Goal: Information Seeking & Learning: Learn about a topic

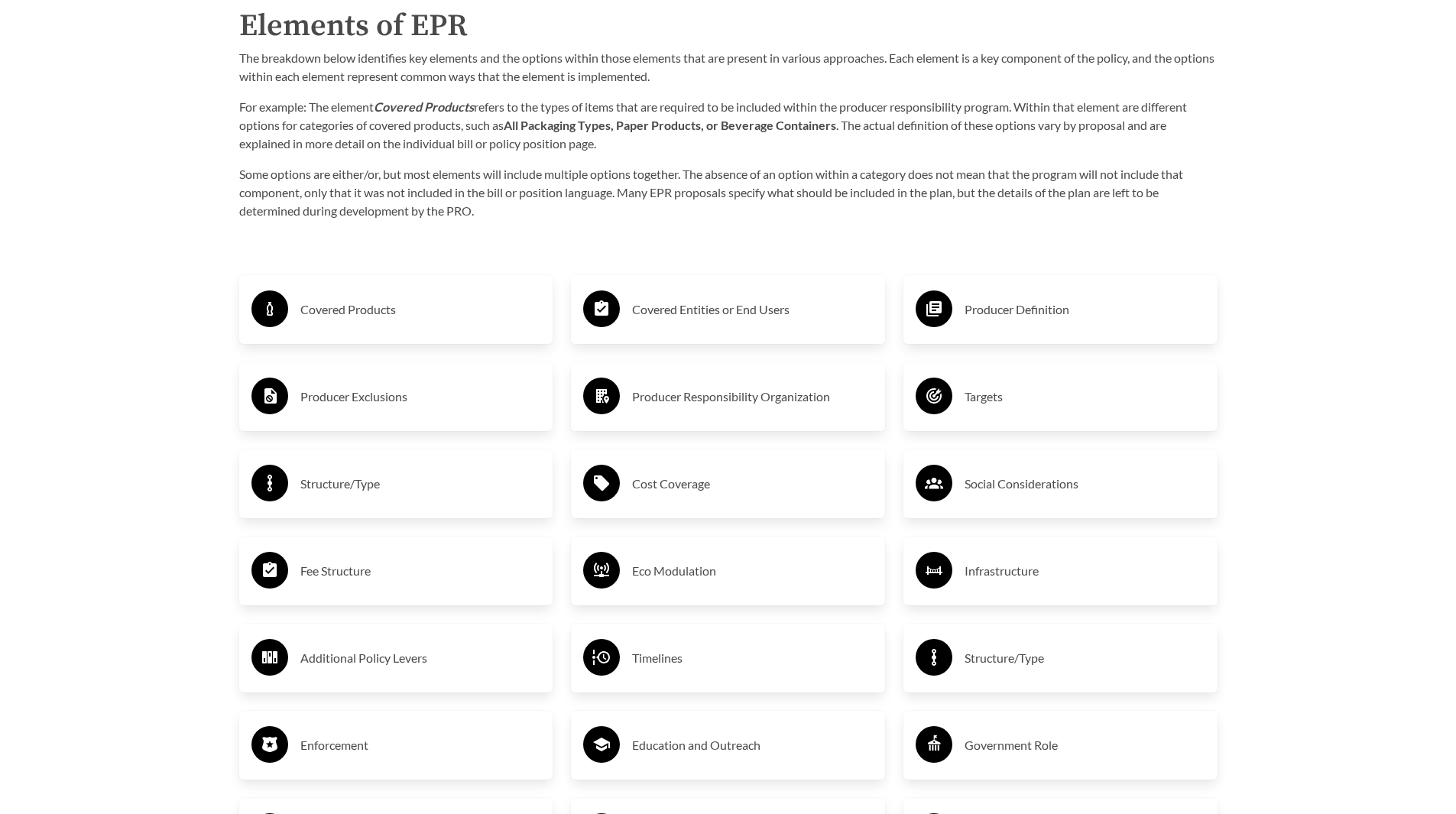
scroll to position [2521, 0]
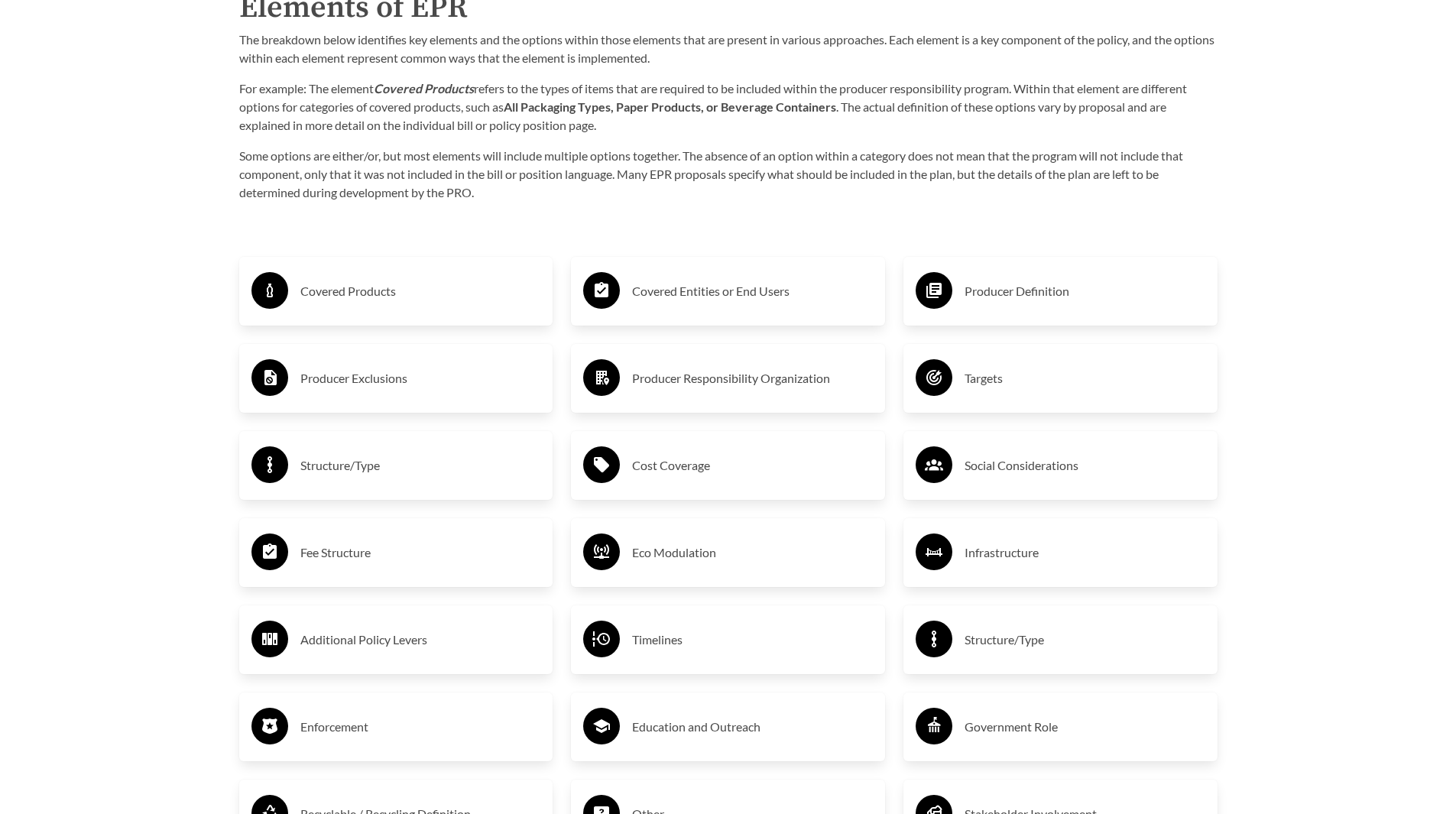
click at [384, 313] on div "Covered Products" at bounding box center [397, 291] width 290 height 44
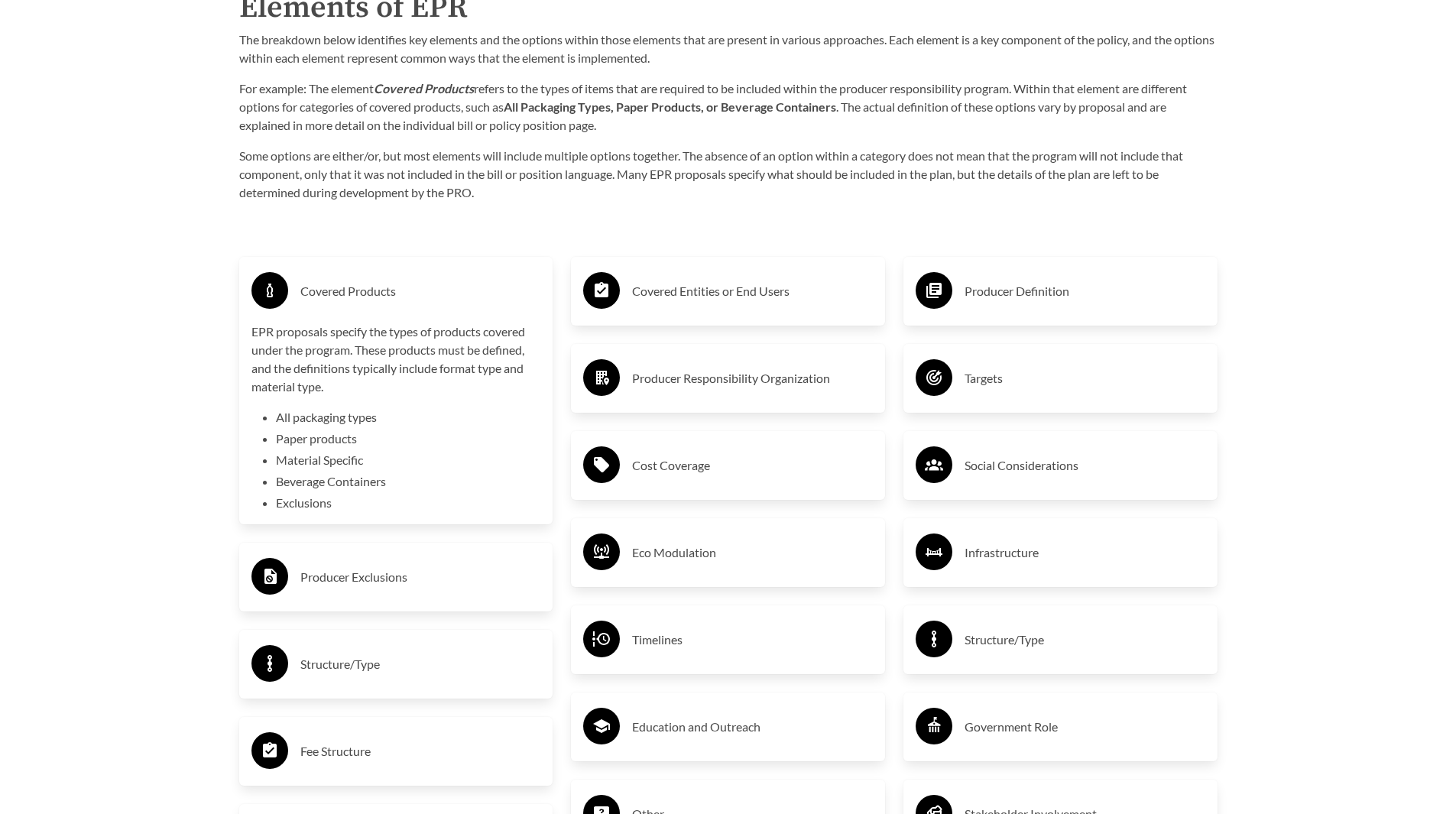
click at [380, 303] on h3 "Covered Products" at bounding box center [420, 290] width 241 height 25
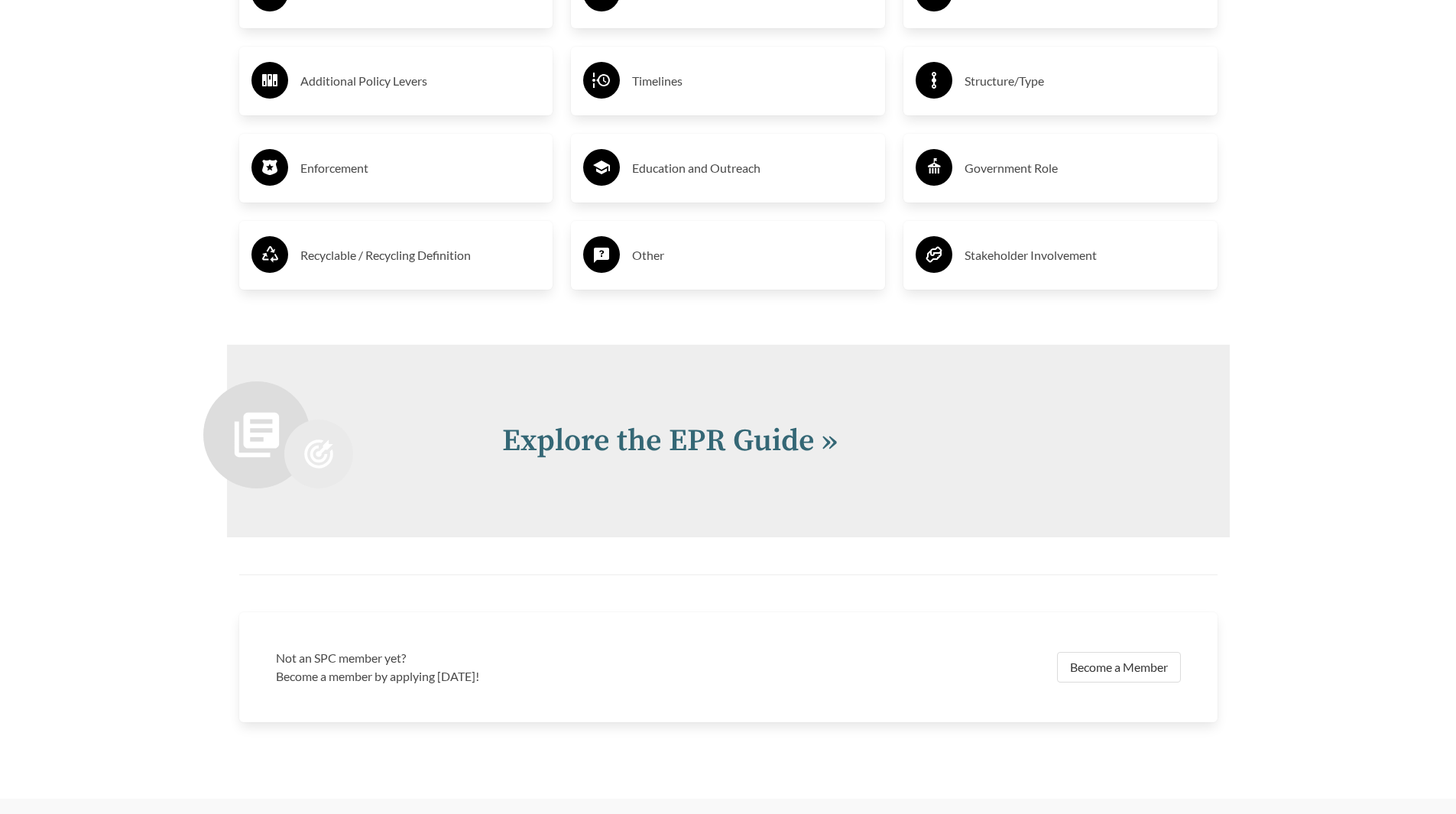
scroll to position [3254, 0]
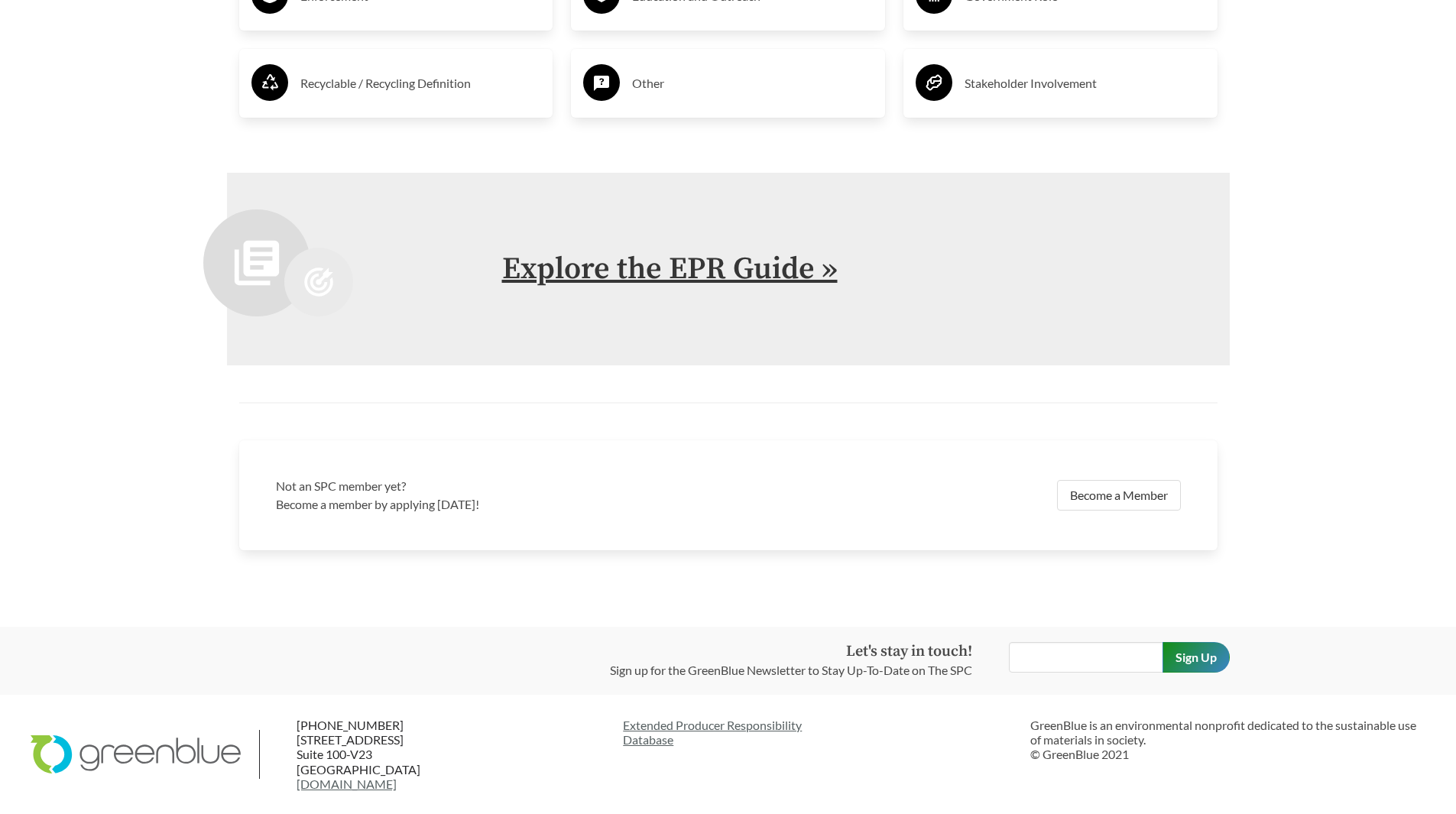
click at [593, 274] on link "Explore the EPR Guide »" at bounding box center [669, 268] width 336 height 38
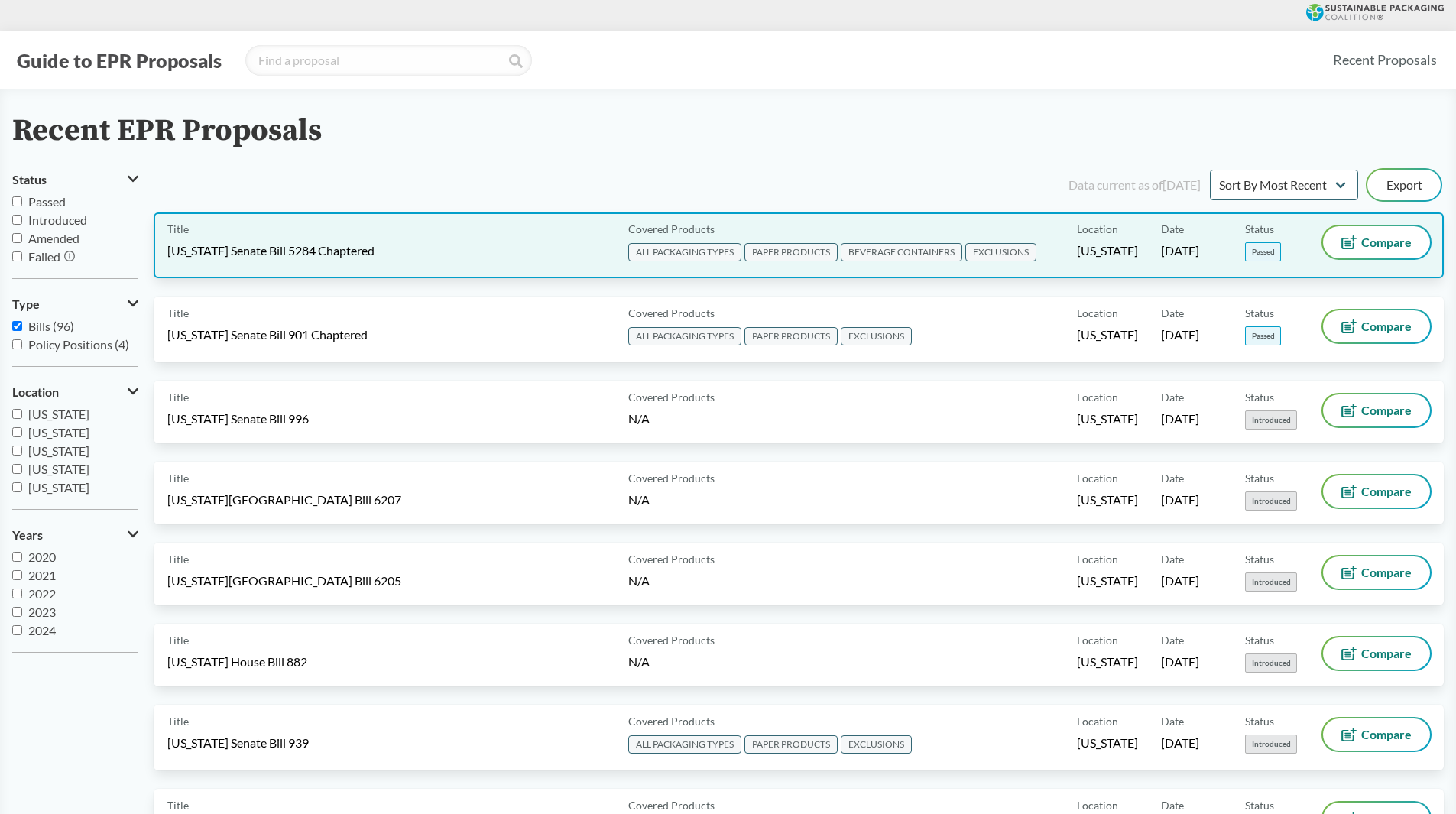
click at [677, 229] on span "Covered Products" at bounding box center [671, 228] width 87 height 16
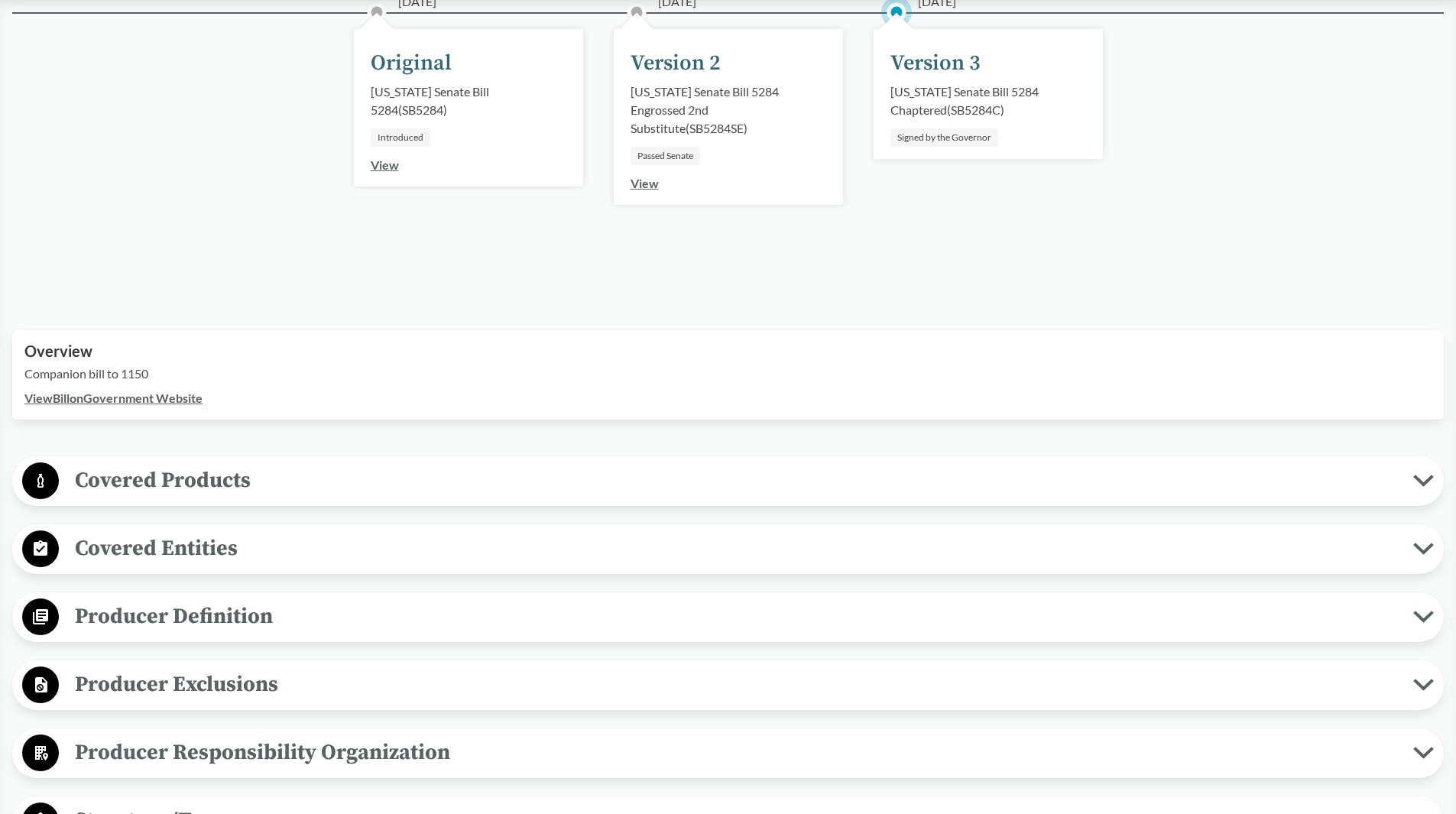
scroll to position [230, 0]
click at [408, 475] on span "Covered Products" at bounding box center [736, 478] width 1354 height 34
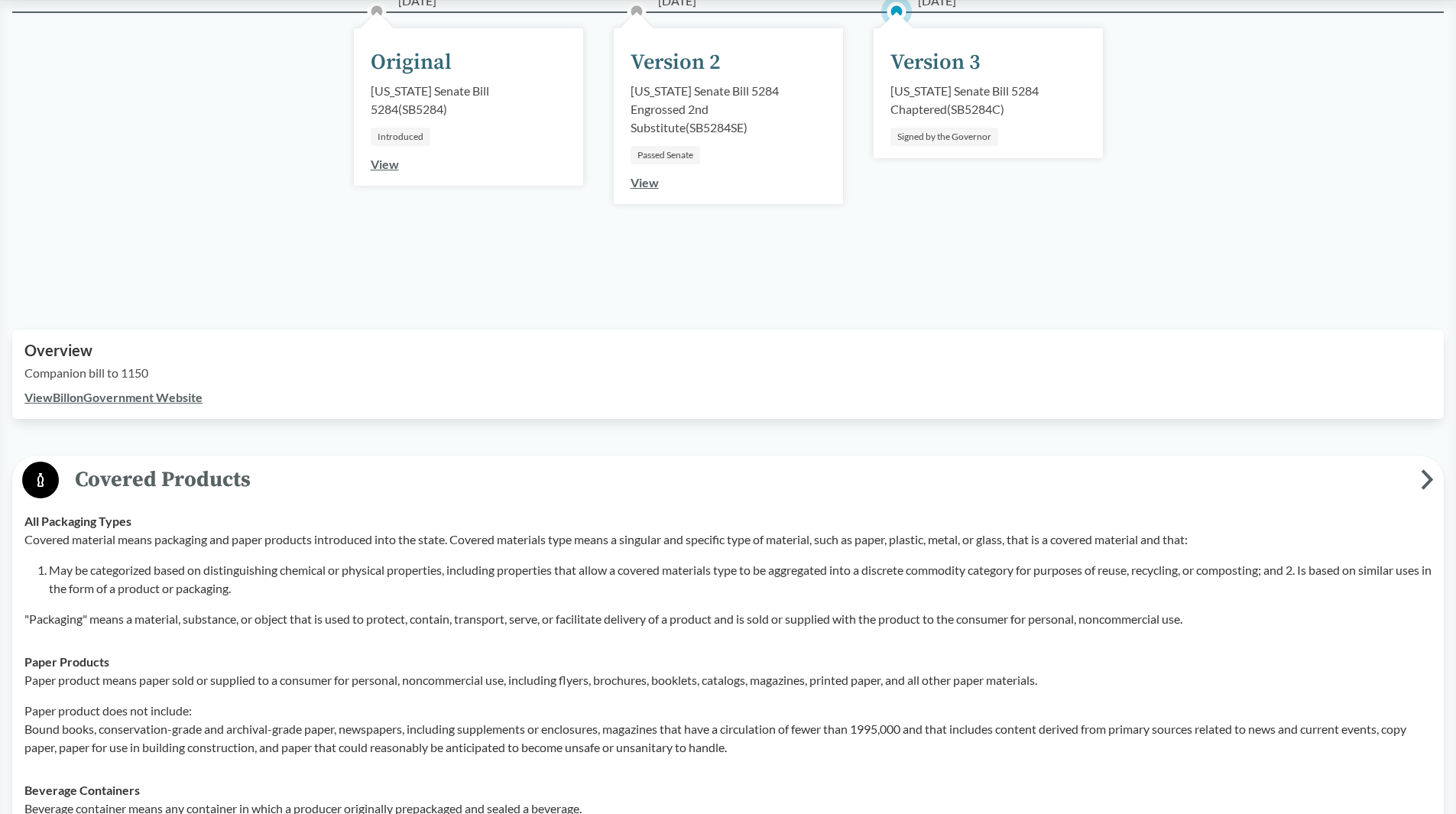
click at [408, 478] on span "Covered Products" at bounding box center [740, 478] width 1362 height 34
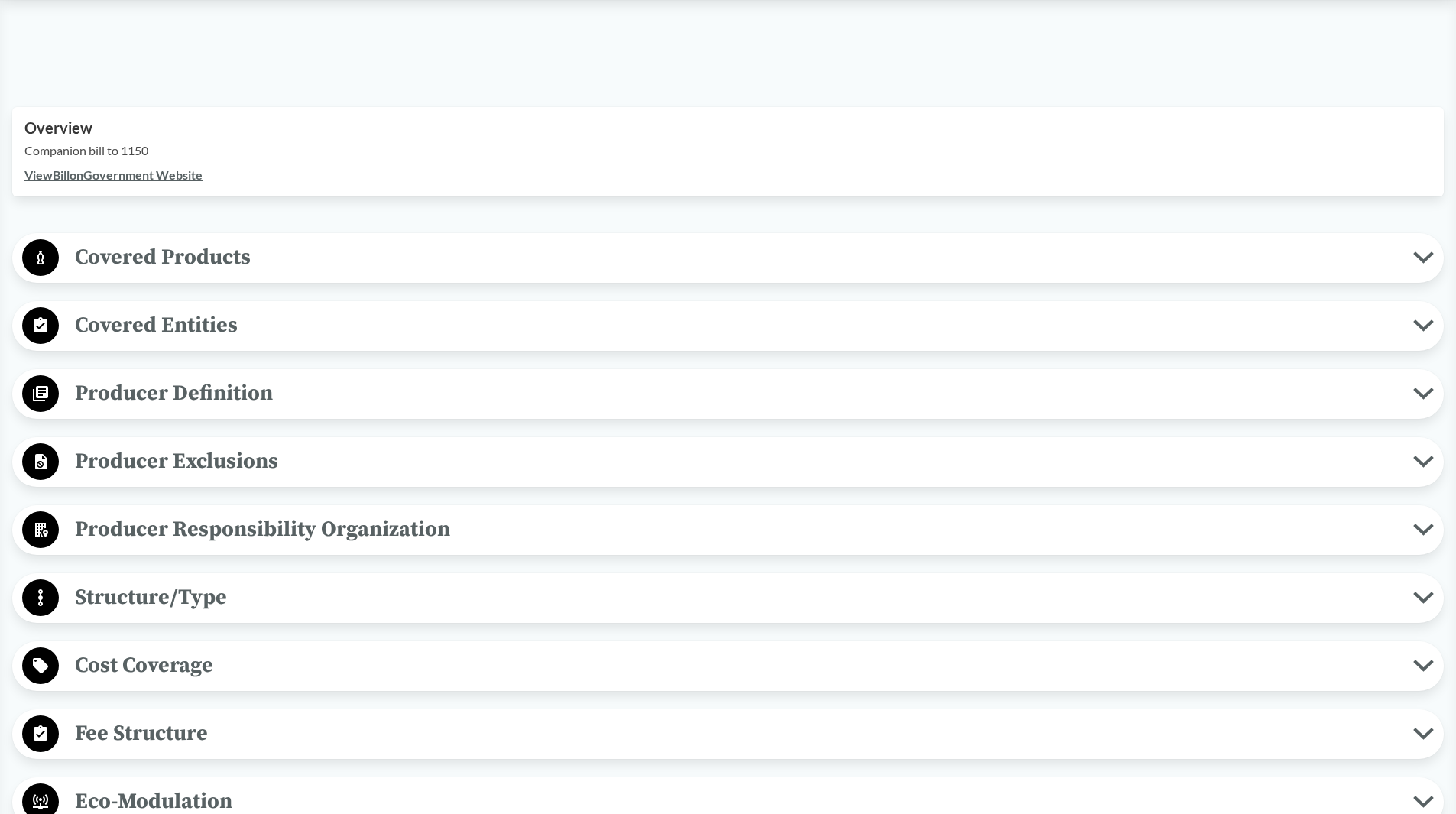
scroll to position [458, 0]
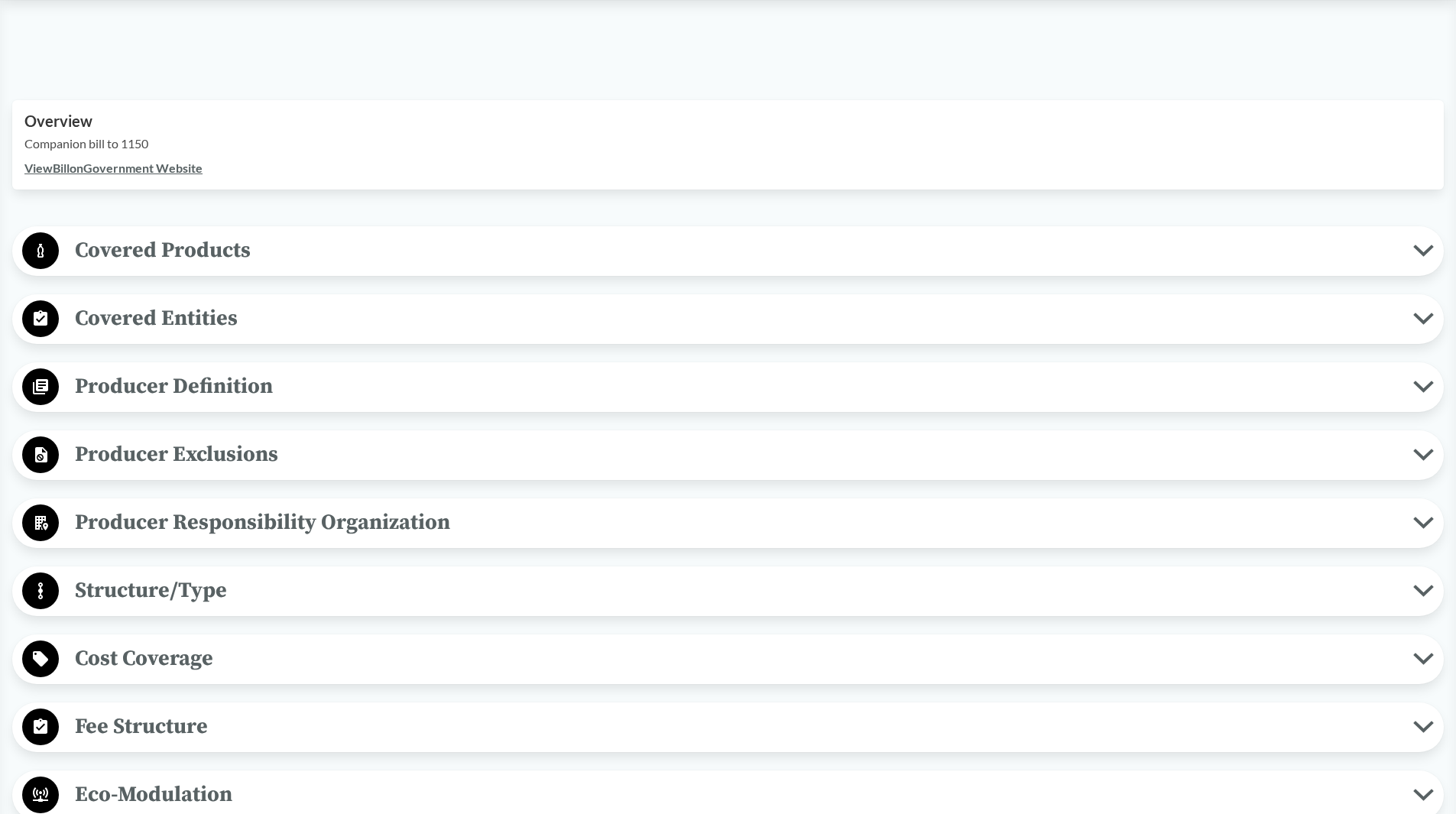
click at [412, 452] on span "Producer Exclusions" at bounding box center [736, 454] width 1354 height 34
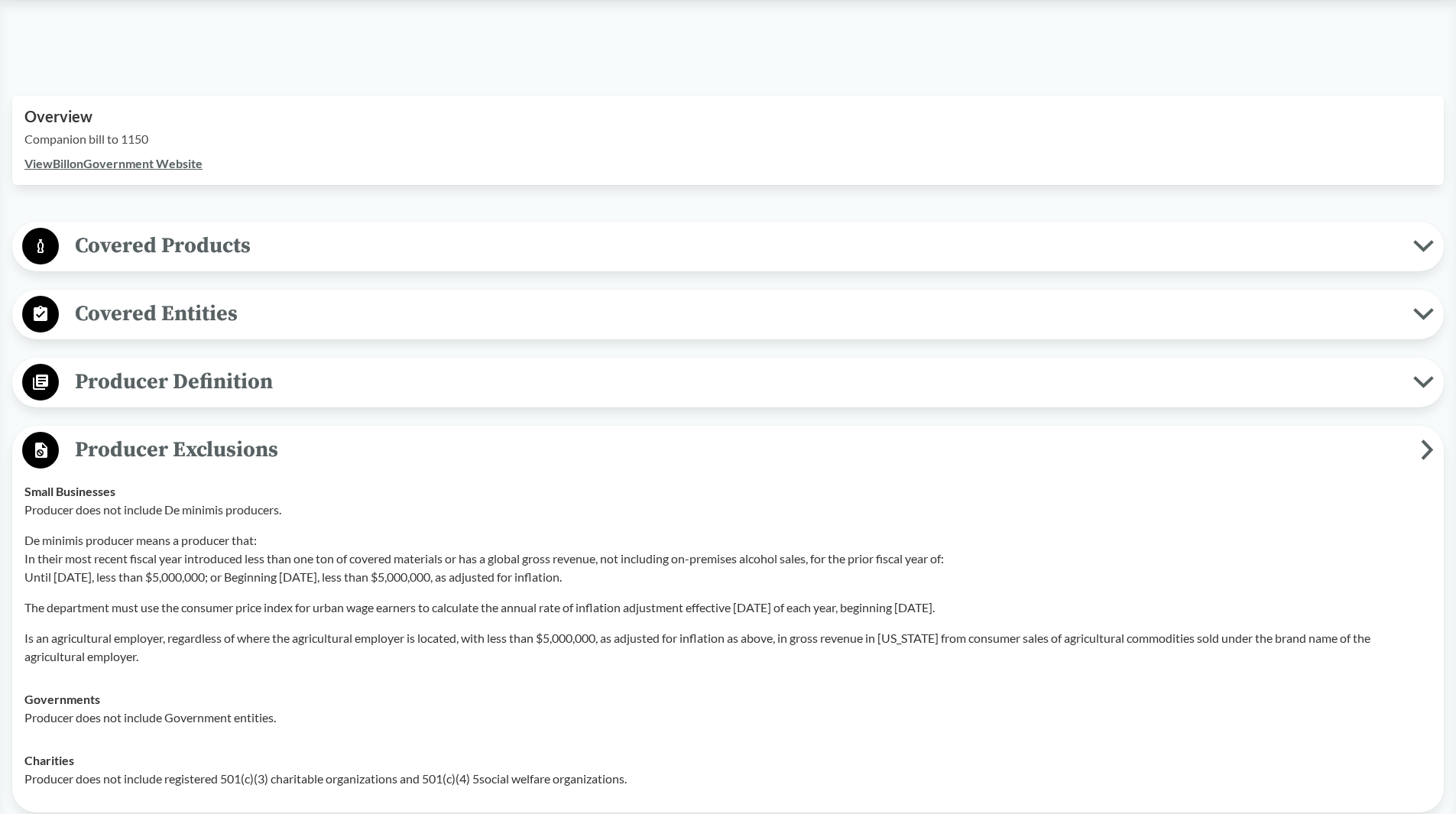
scroll to position [535, 0]
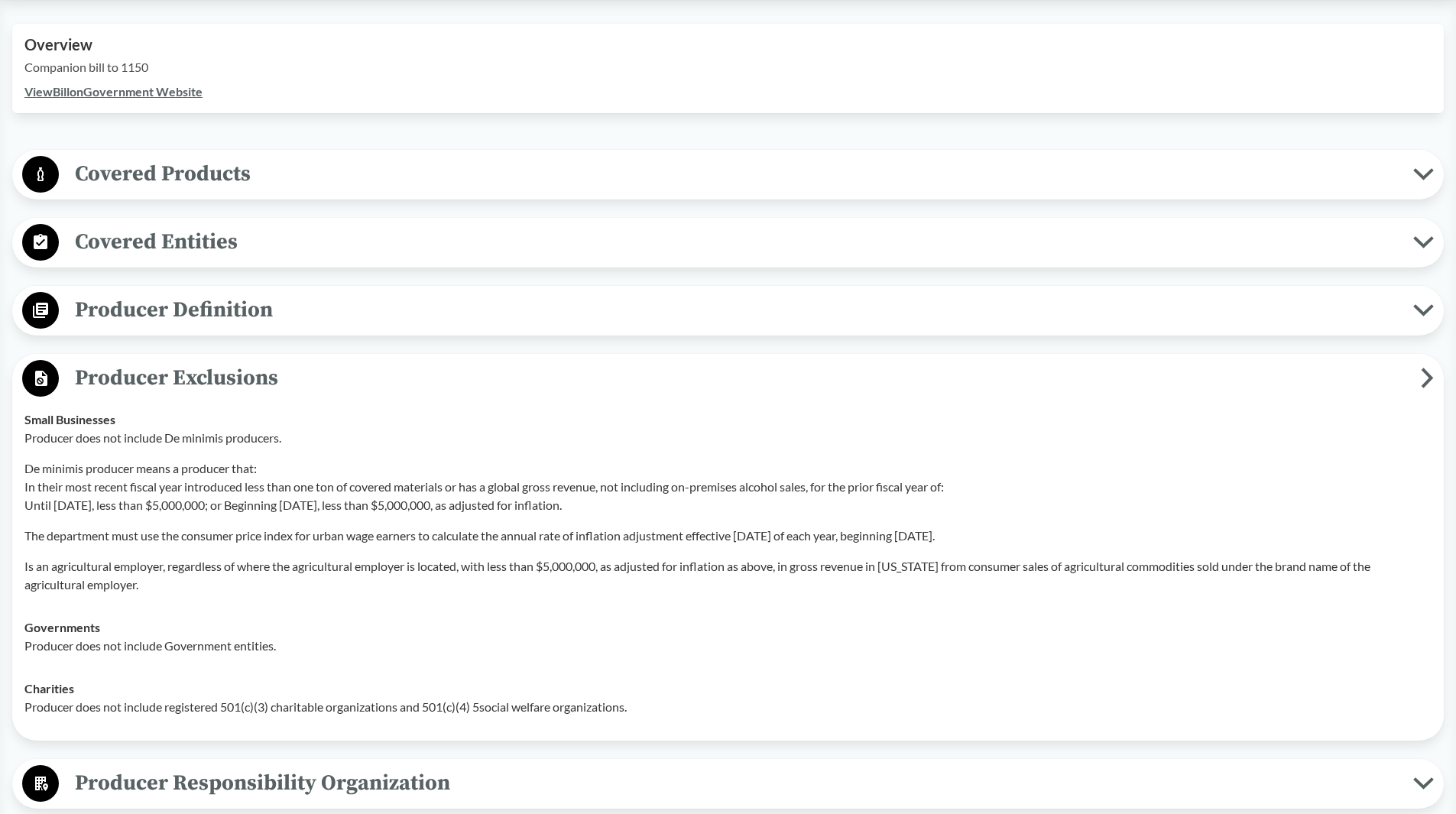
click at [429, 383] on span "Producer Exclusions" at bounding box center [740, 377] width 1362 height 34
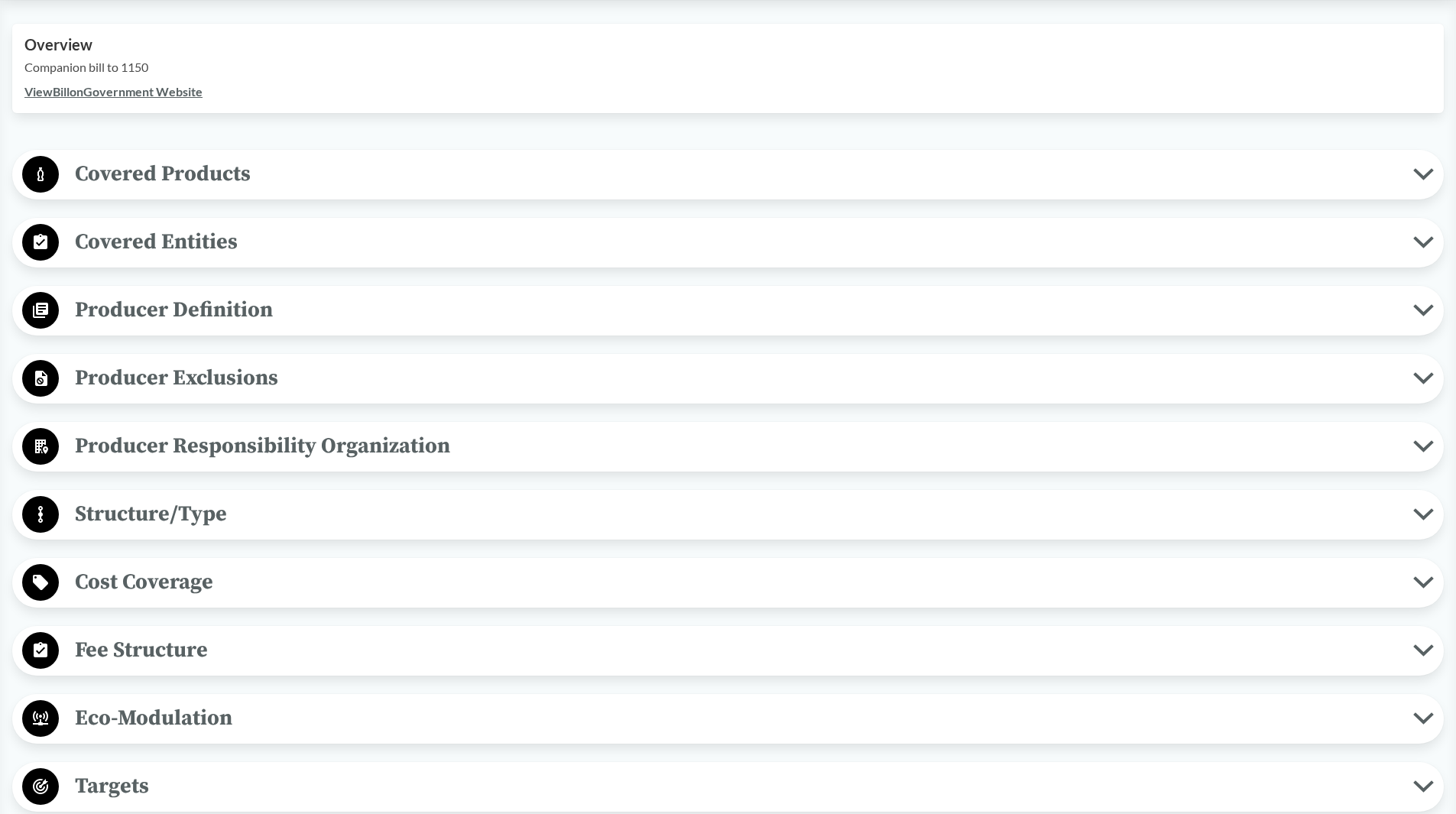
click at [354, 581] on span "Cost Coverage" at bounding box center [736, 581] width 1354 height 34
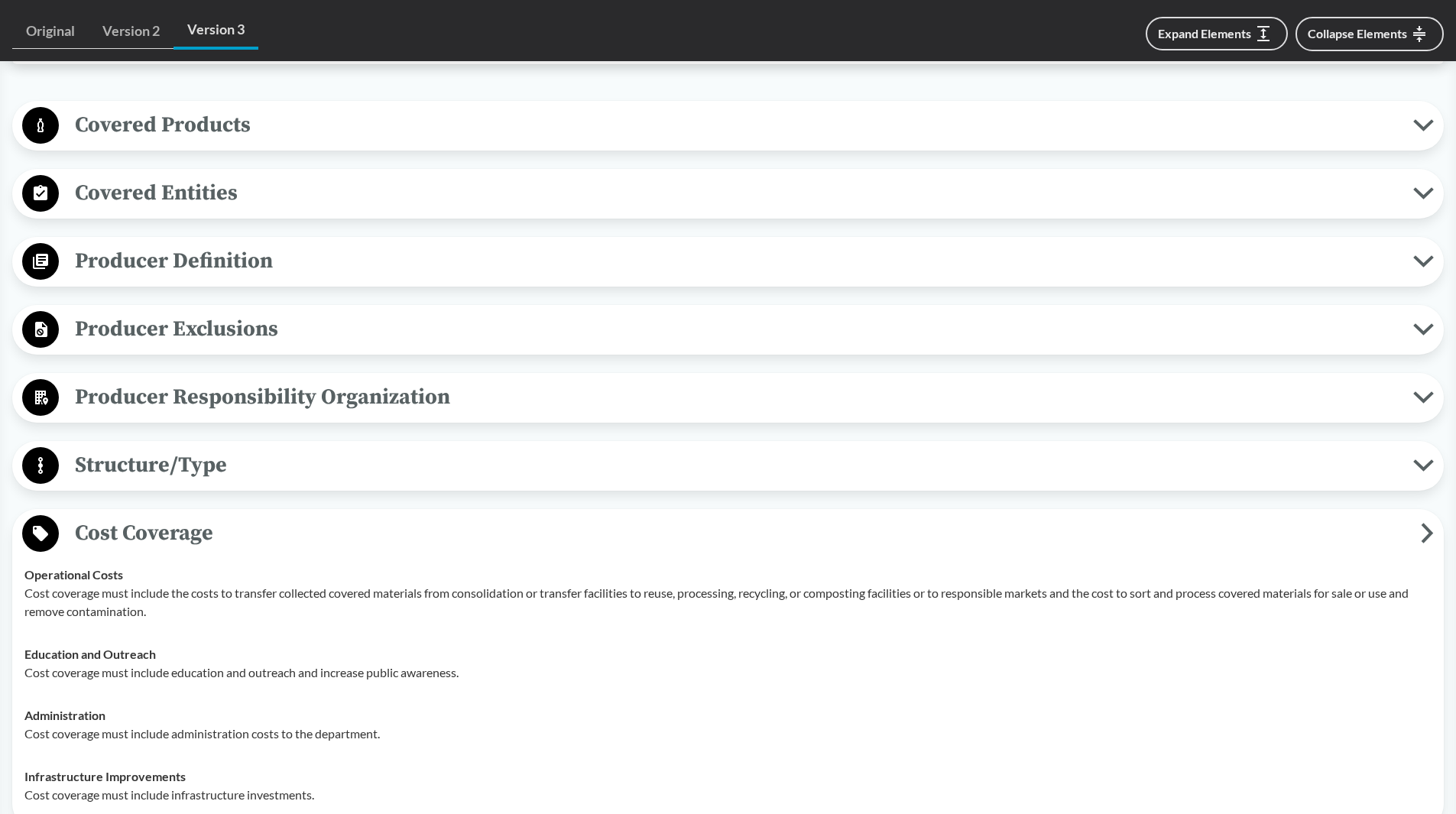
scroll to position [611, 0]
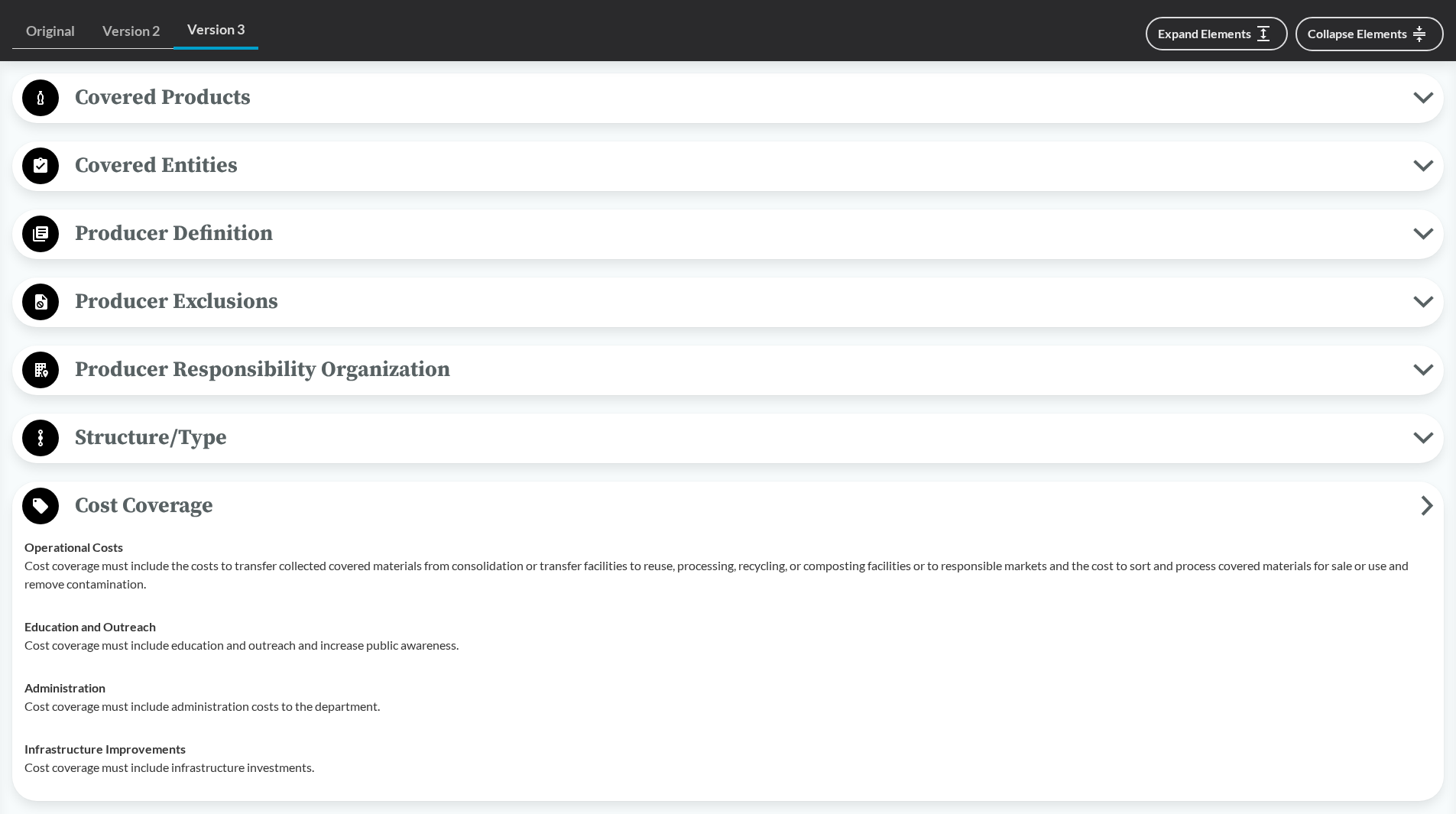
click at [373, 501] on span "Cost Coverage" at bounding box center [740, 505] width 1362 height 34
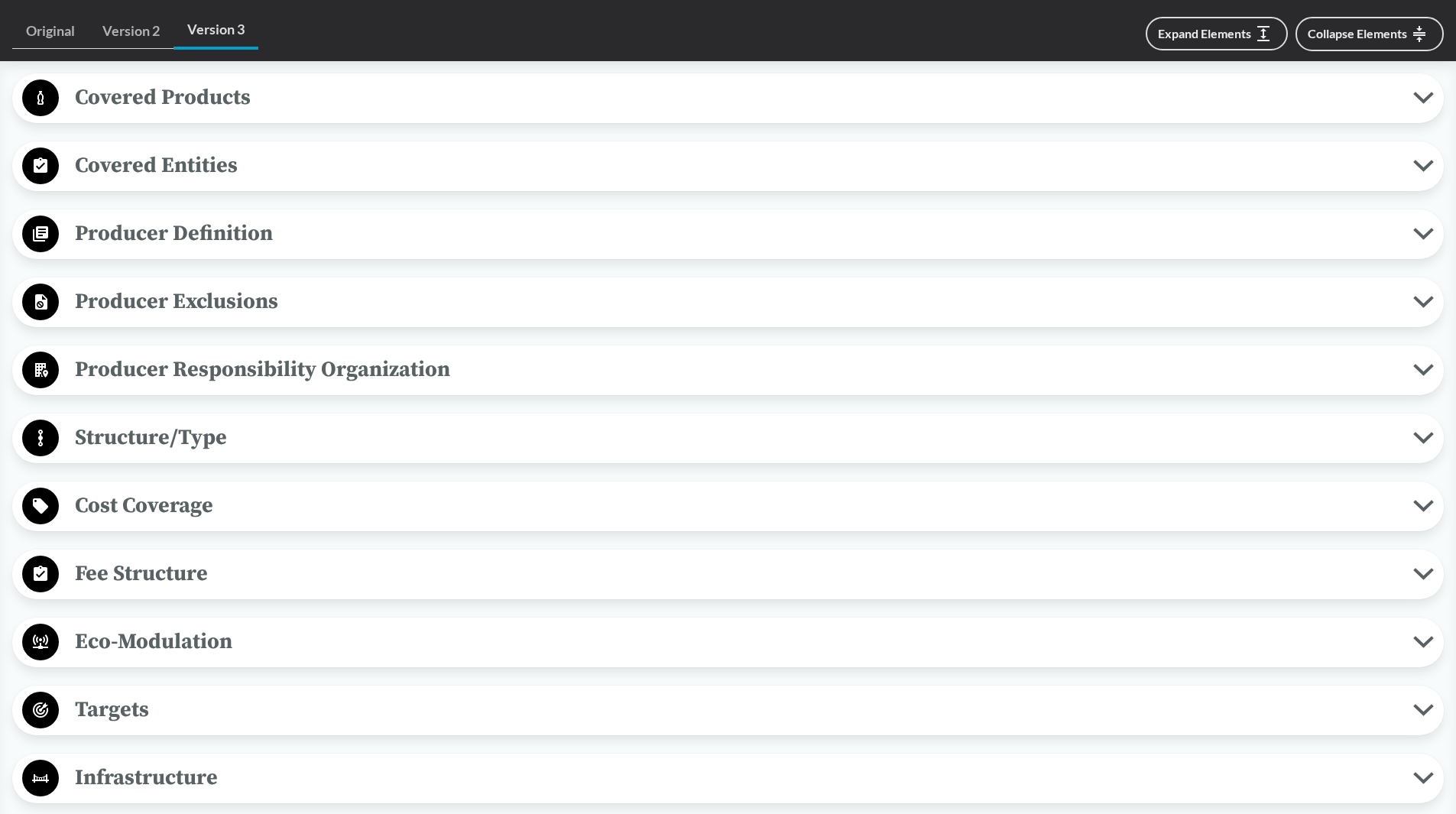
click at [352, 570] on span "Fee Structure" at bounding box center [736, 572] width 1354 height 34
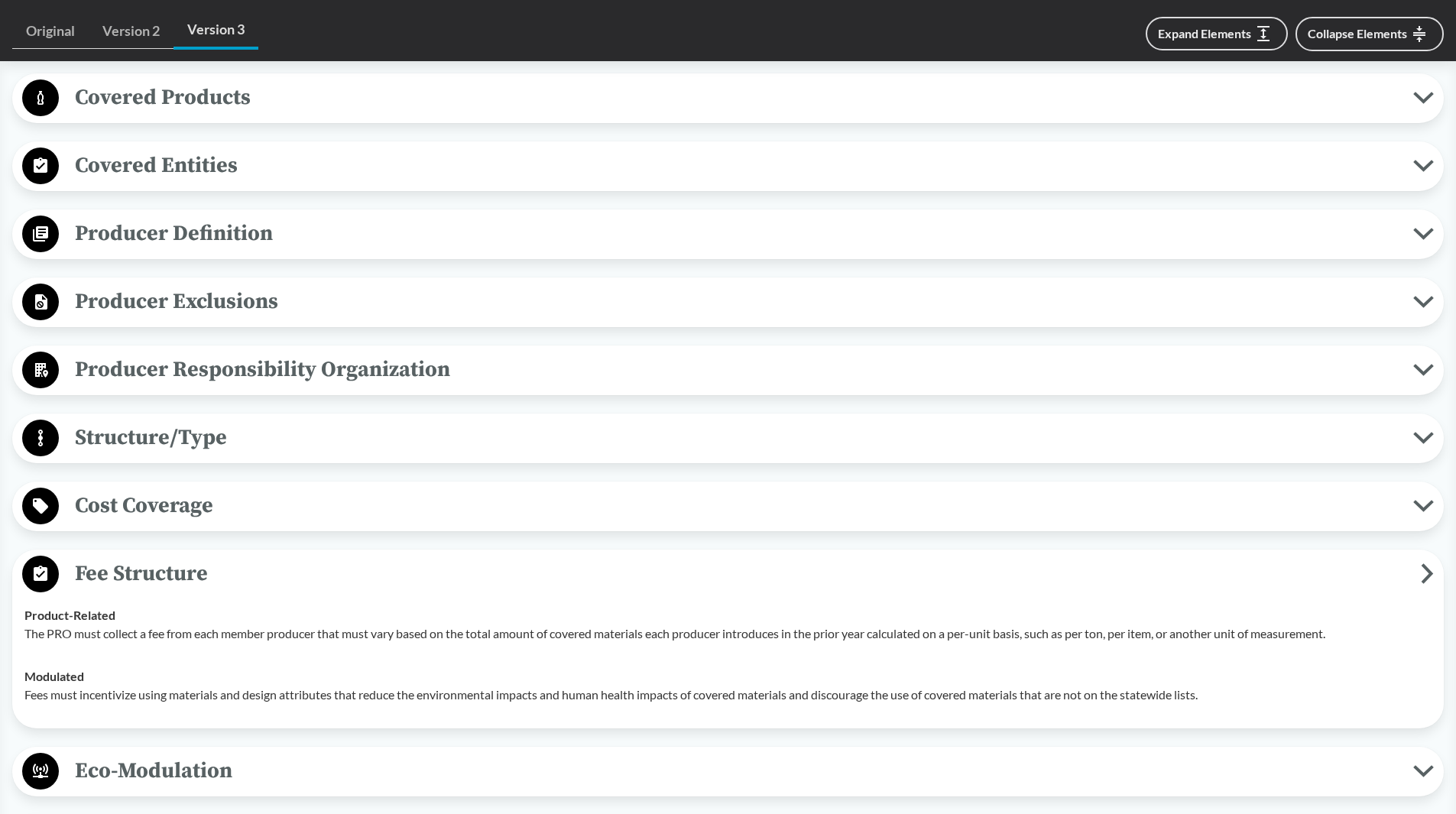
click at [351, 565] on span "Fee Structure" at bounding box center [740, 572] width 1362 height 34
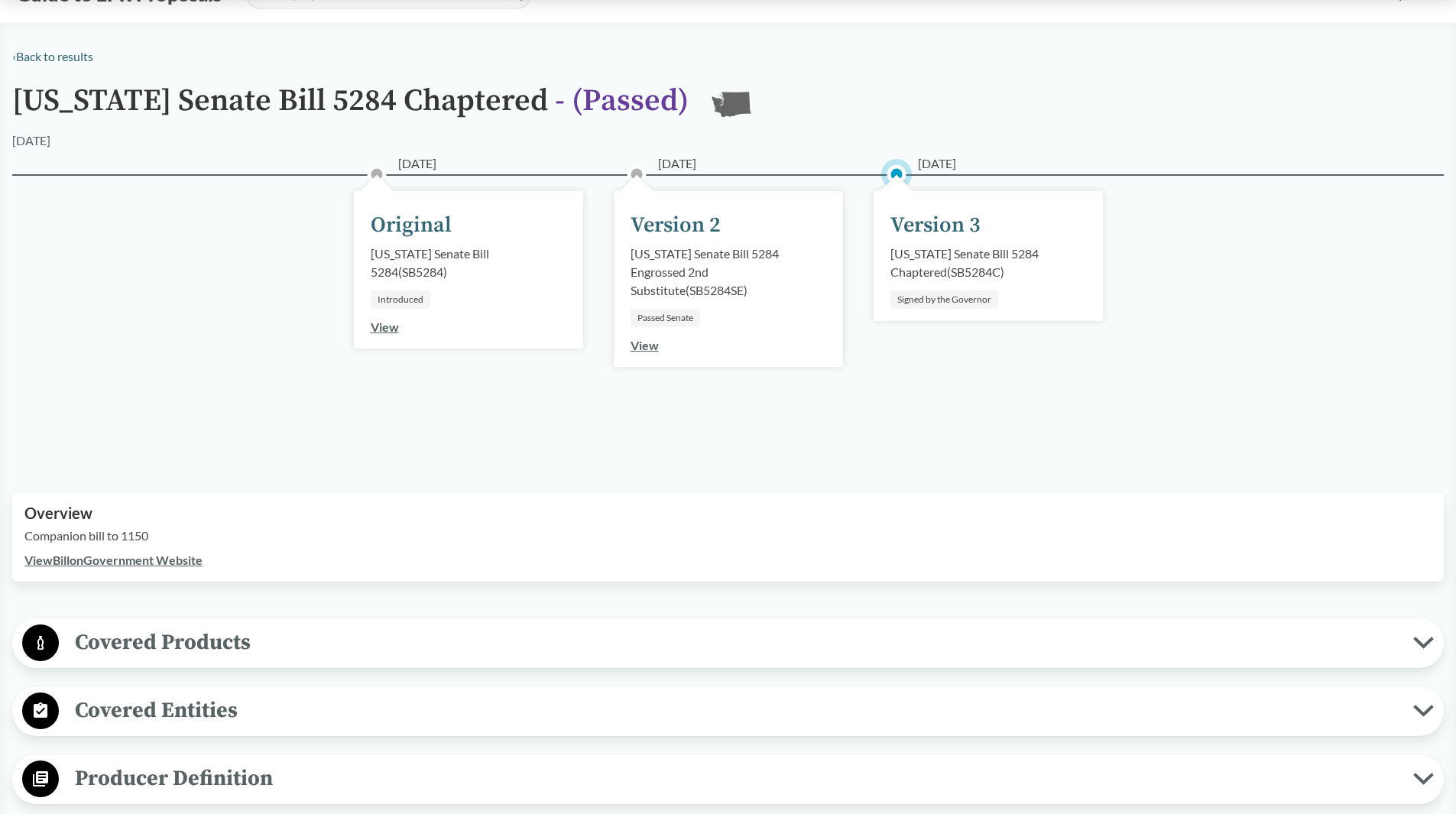
scroll to position [0, 0]
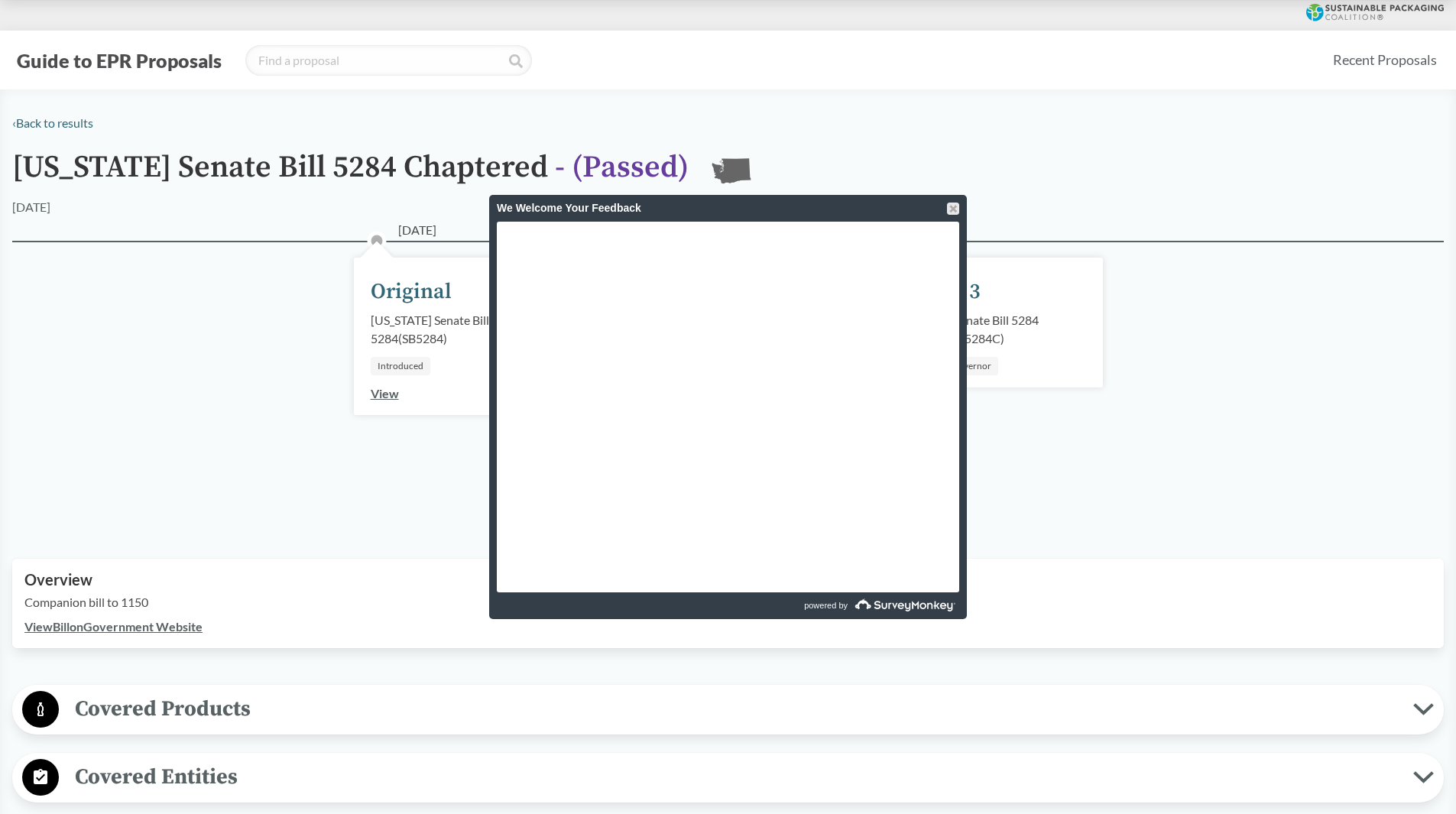
click at [946, 202] on div "We Welcome Your Feedback" at bounding box center [728, 207] width 462 height 27
click at [953, 208] on div at bounding box center [953, 208] width 12 height 12
